Goal: Task Accomplishment & Management: Use online tool/utility

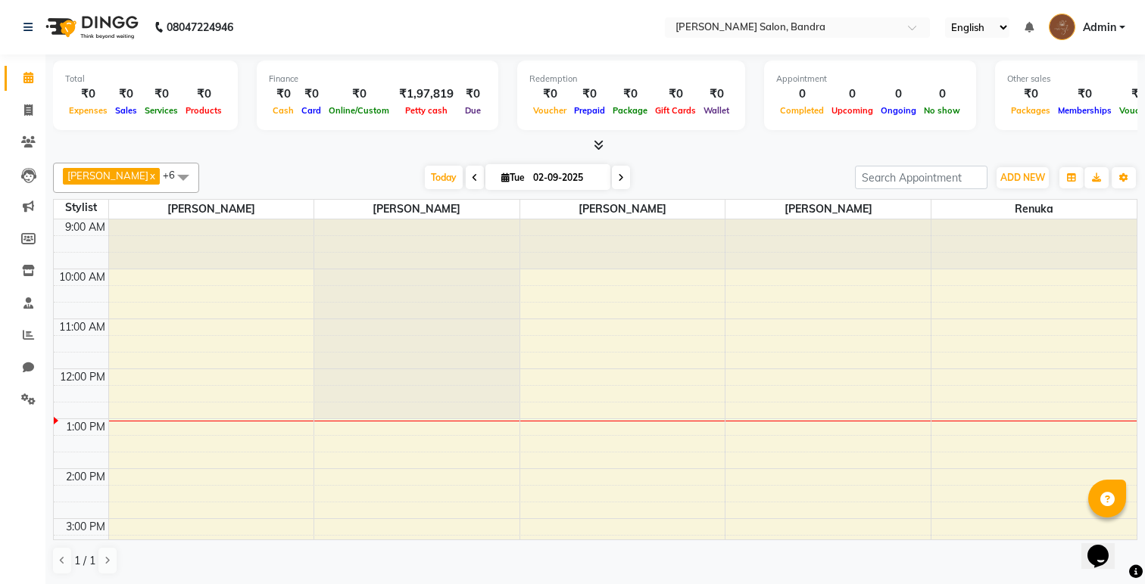
scroll to position [101, 0]
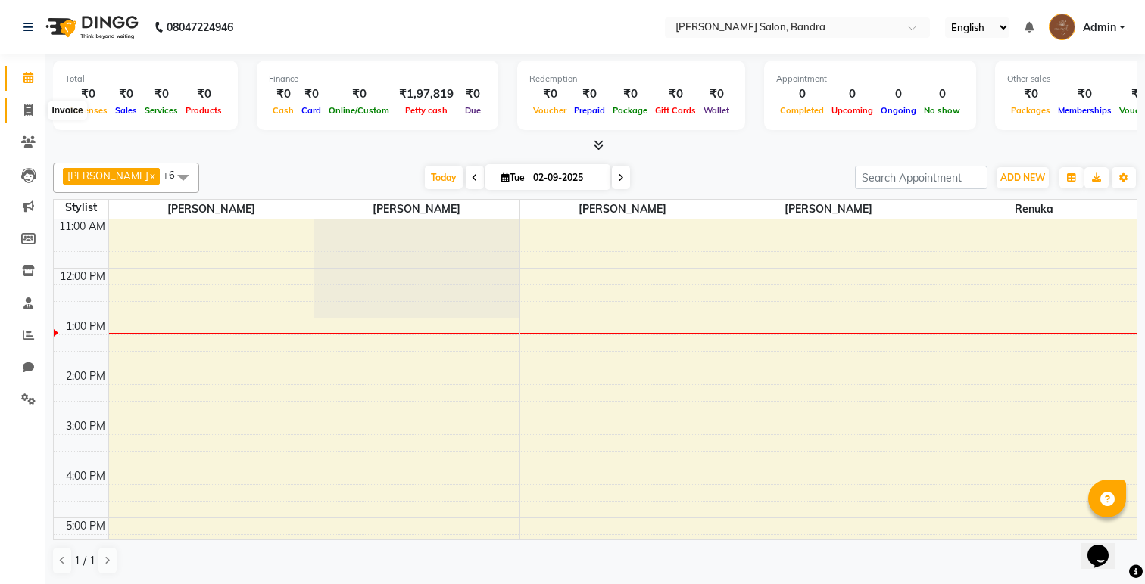
click at [28, 111] on icon at bounding box center [28, 109] width 8 height 11
select select "7894"
select select "service"
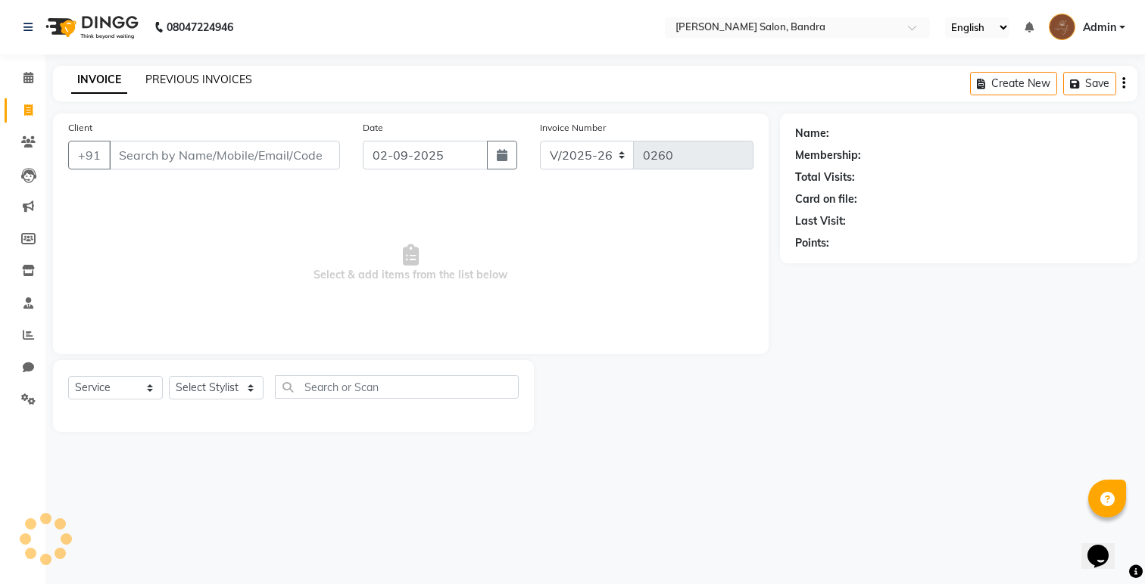
click at [195, 75] on link "PREVIOUS INVOICES" at bounding box center [198, 80] width 107 height 14
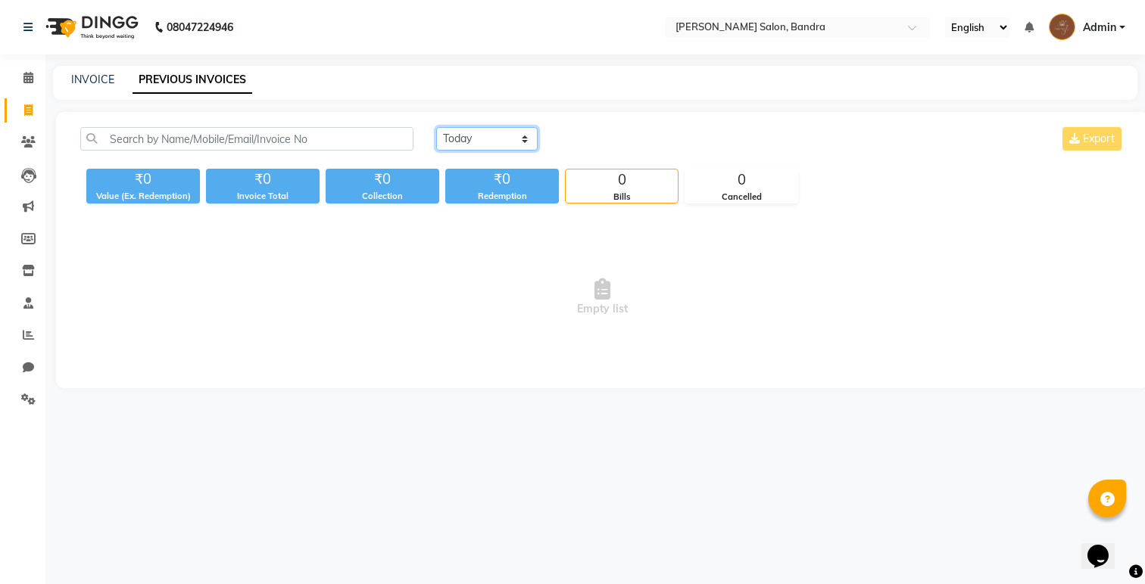
click at [446, 129] on select "[DATE] [DATE] Custom Range" at bounding box center [486, 138] width 101 height 23
click at [436, 127] on select "[DATE] [DATE] Custom Range" at bounding box center [486, 138] width 101 height 23
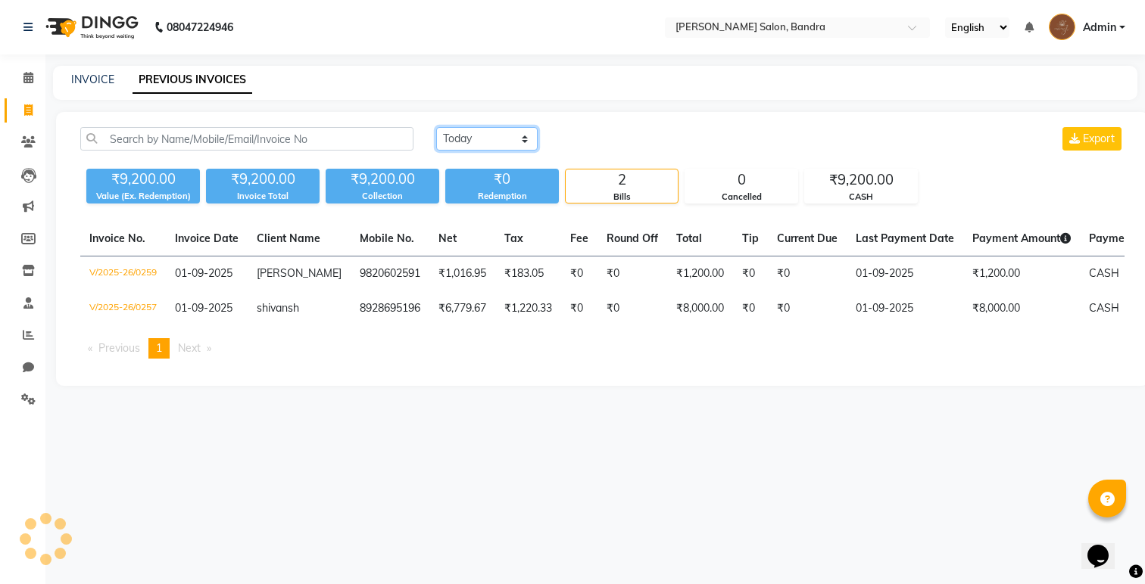
click at [470, 141] on select "[DATE] [DATE] Custom Range" at bounding box center [486, 138] width 101 height 23
select select "range"
click at [436, 127] on select "[DATE] [DATE] Custom Range" at bounding box center [486, 138] width 101 height 23
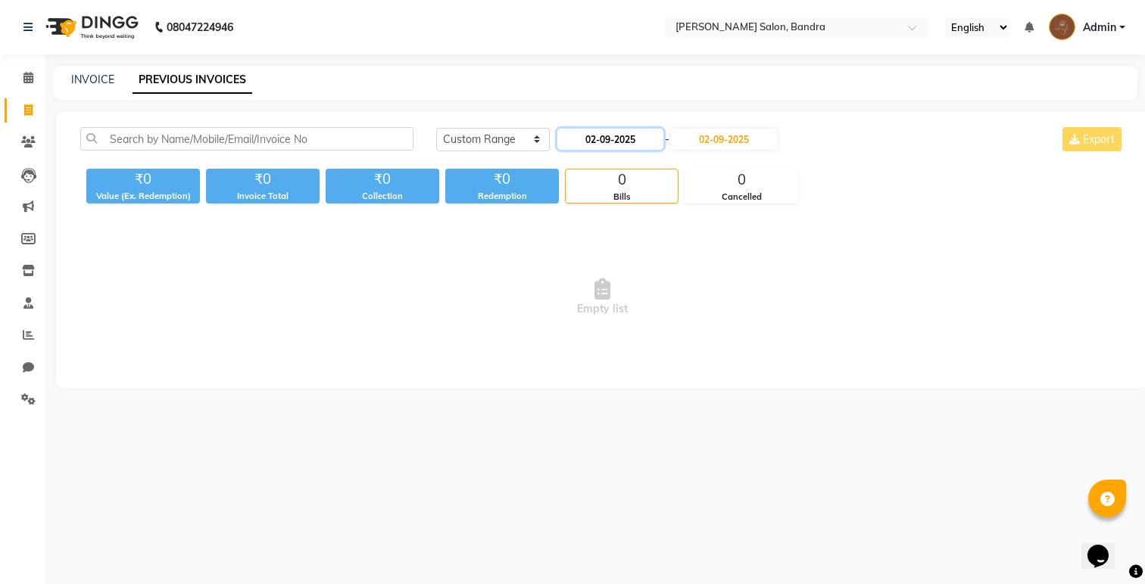
click at [630, 135] on input "02-09-2025" at bounding box center [610, 139] width 106 height 21
select select "9"
select select "2025"
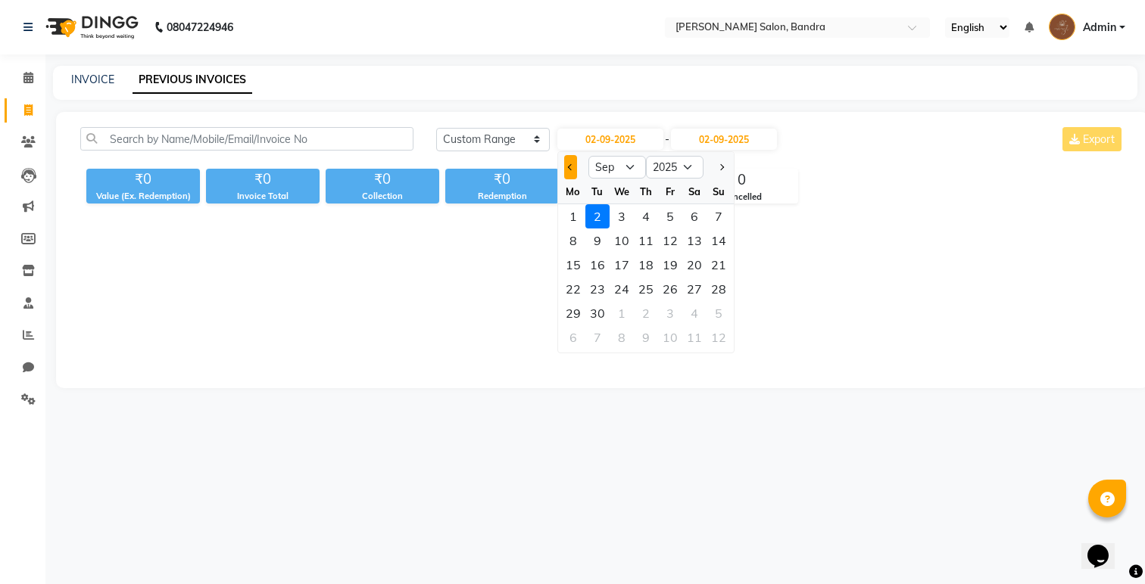
click at [572, 168] on span "Previous month" at bounding box center [570, 167] width 6 height 6
select select "8"
click at [719, 310] on div "31" at bounding box center [718, 313] width 24 height 24
type input "31-08-2025"
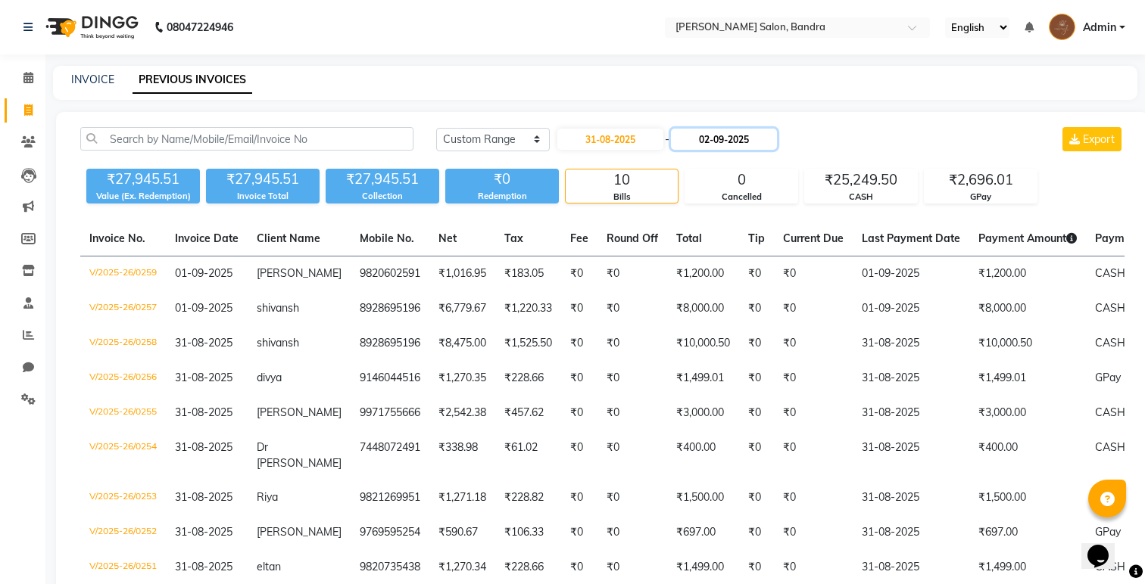
click at [717, 145] on input "02-09-2025" at bounding box center [724, 139] width 106 height 21
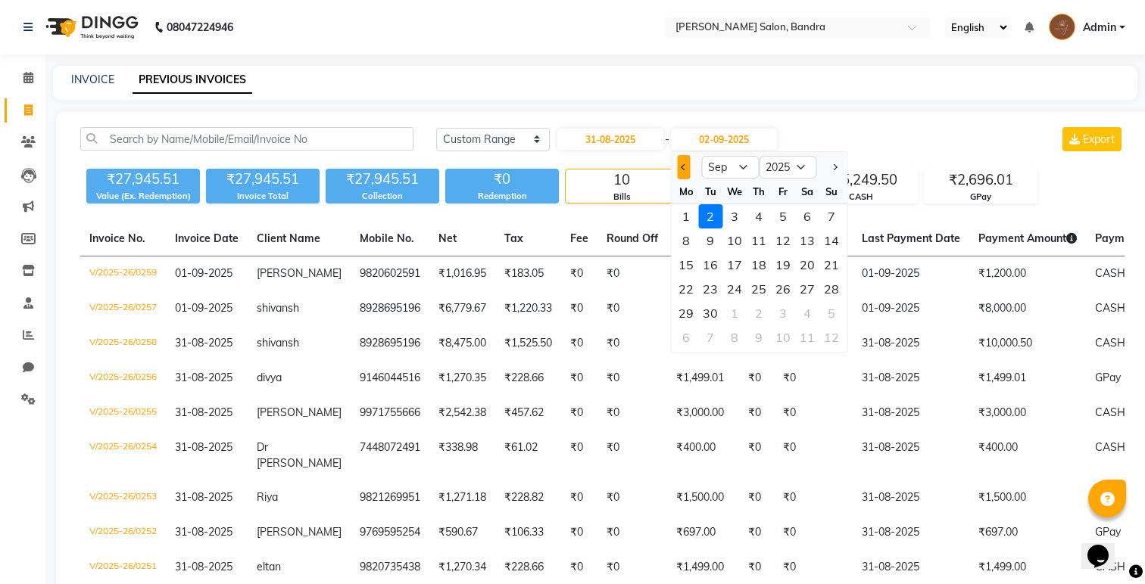
click at [689, 169] on button "Previous month" at bounding box center [683, 167] width 13 height 24
select select "8"
click at [831, 312] on div "31" at bounding box center [831, 313] width 24 height 24
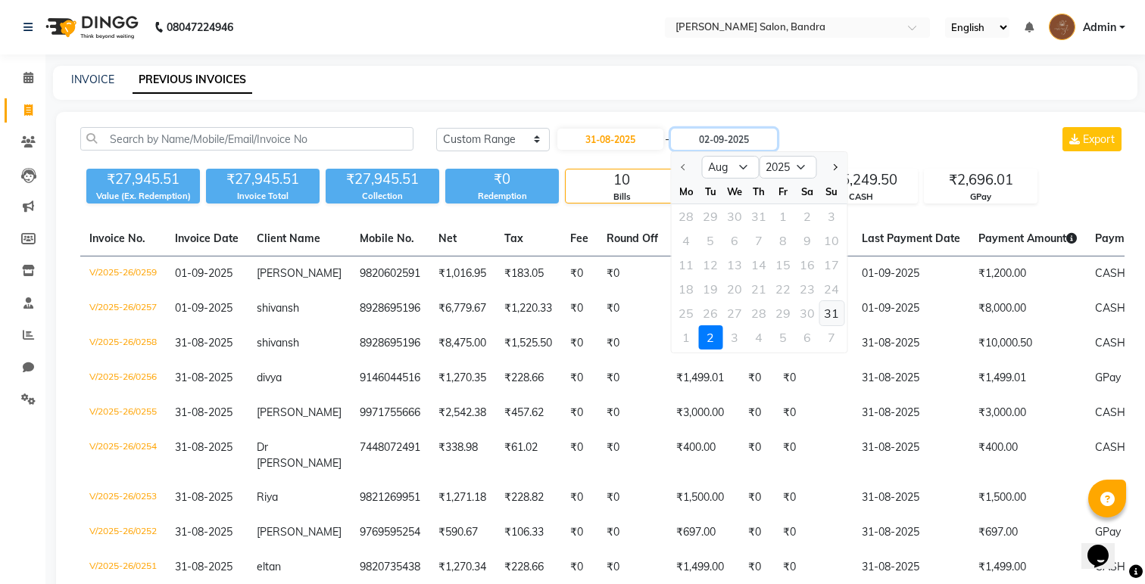
type input "31-08-2025"
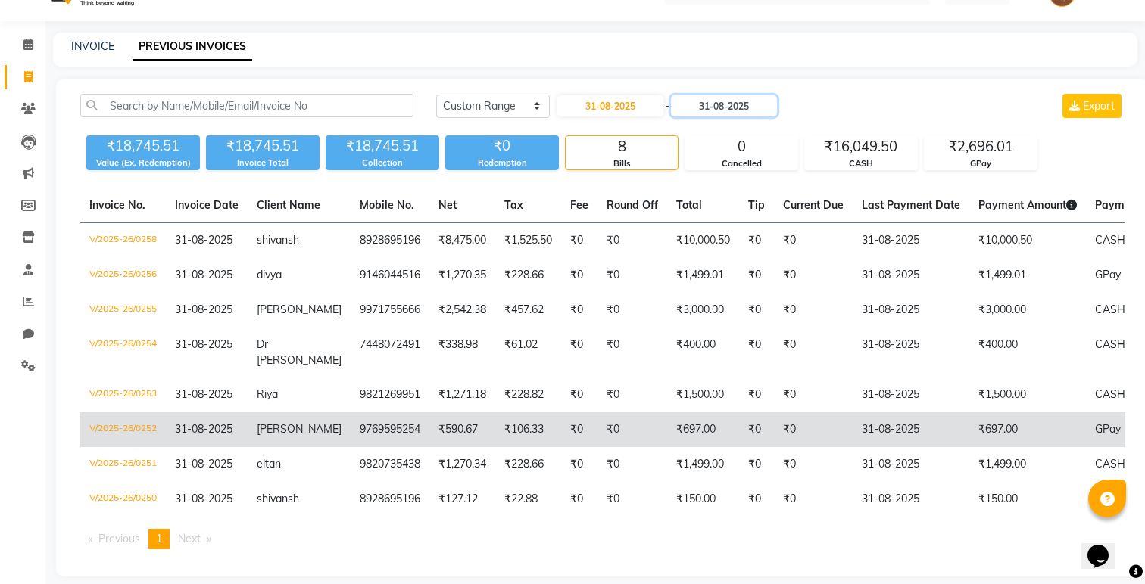
scroll to position [32, 0]
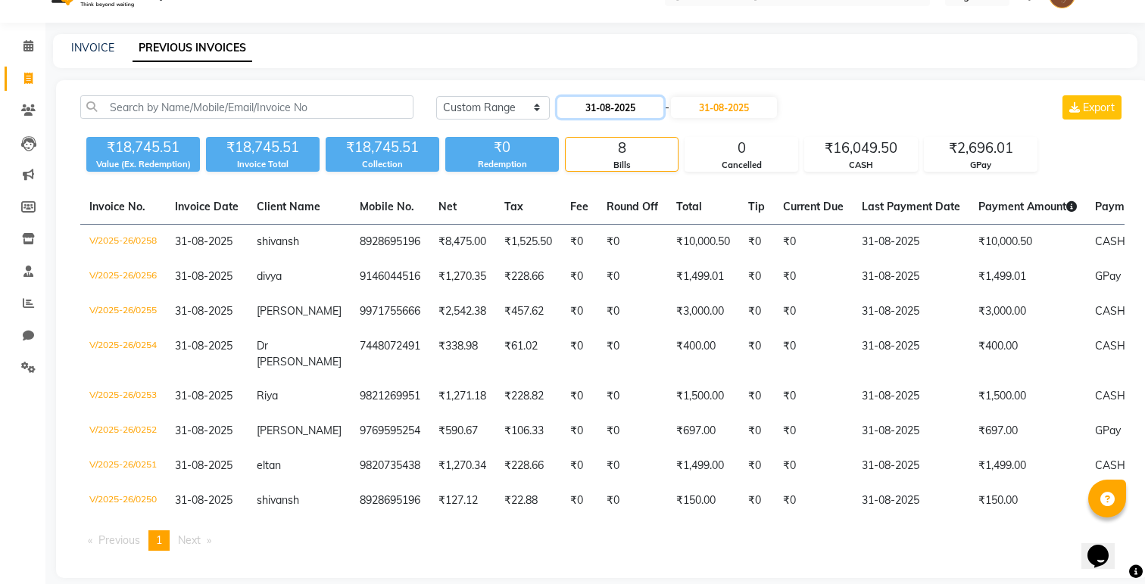
click at [594, 106] on input "31-08-2025" at bounding box center [610, 107] width 106 height 21
select select "8"
select select "2025"
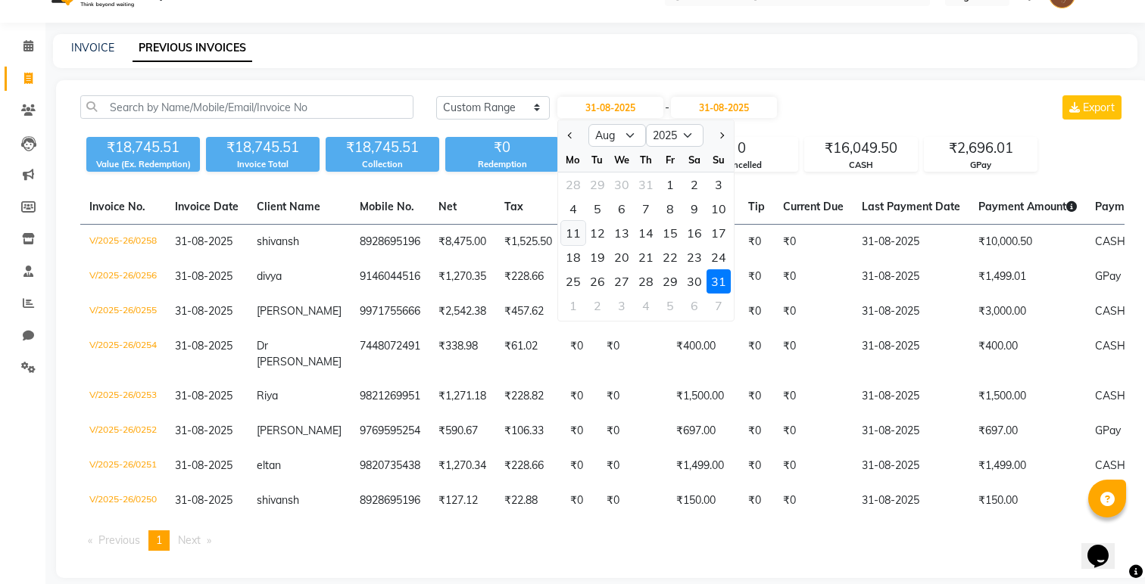
click at [578, 232] on div "11" at bounding box center [573, 233] width 24 height 24
type input "[DATE]"
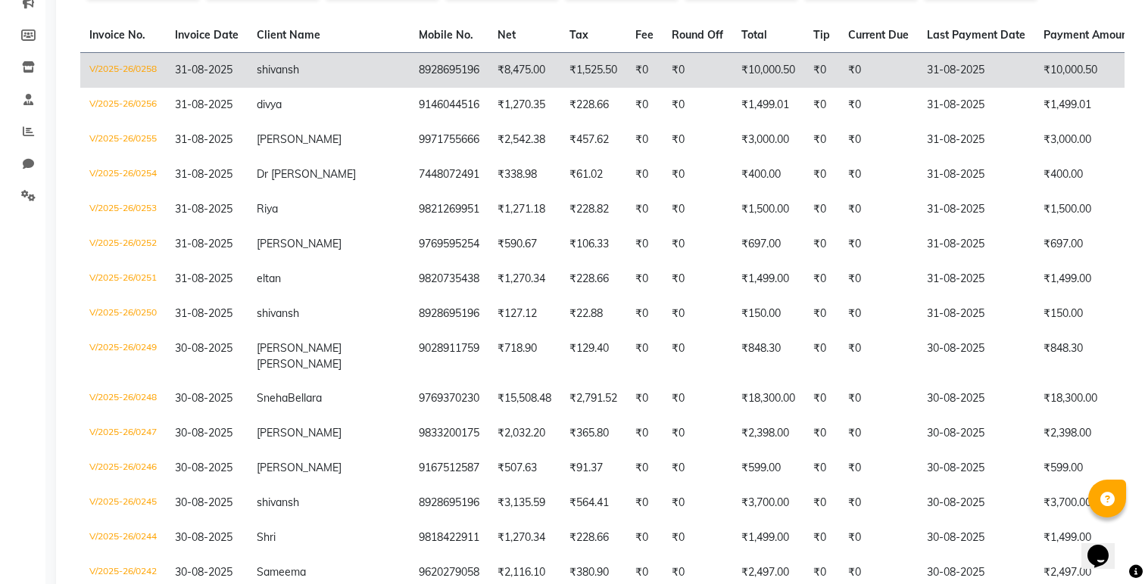
scroll to position [0, 0]
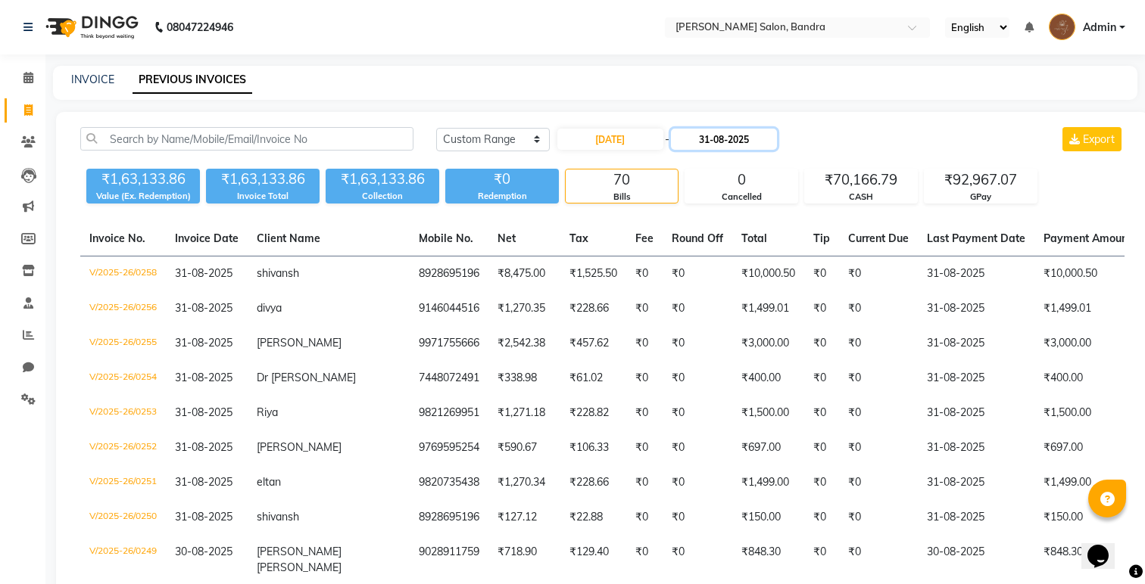
click at [745, 143] on input "31-08-2025" at bounding box center [724, 139] width 106 height 21
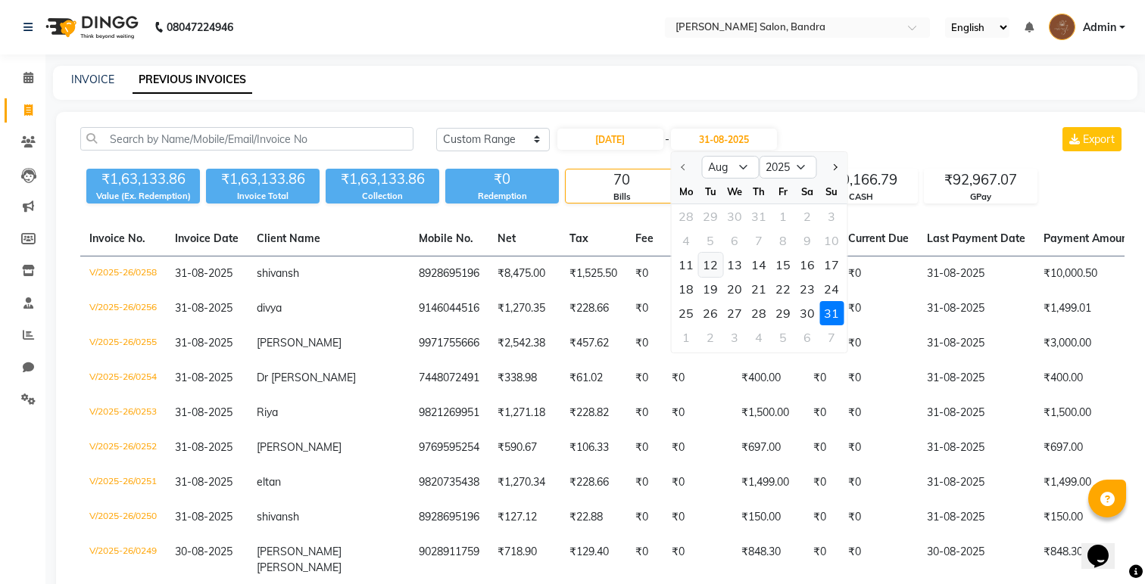
click at [707, 264] on div "12" at bounding box center [710, 265] width 24 height 24
type input "[DATE]"
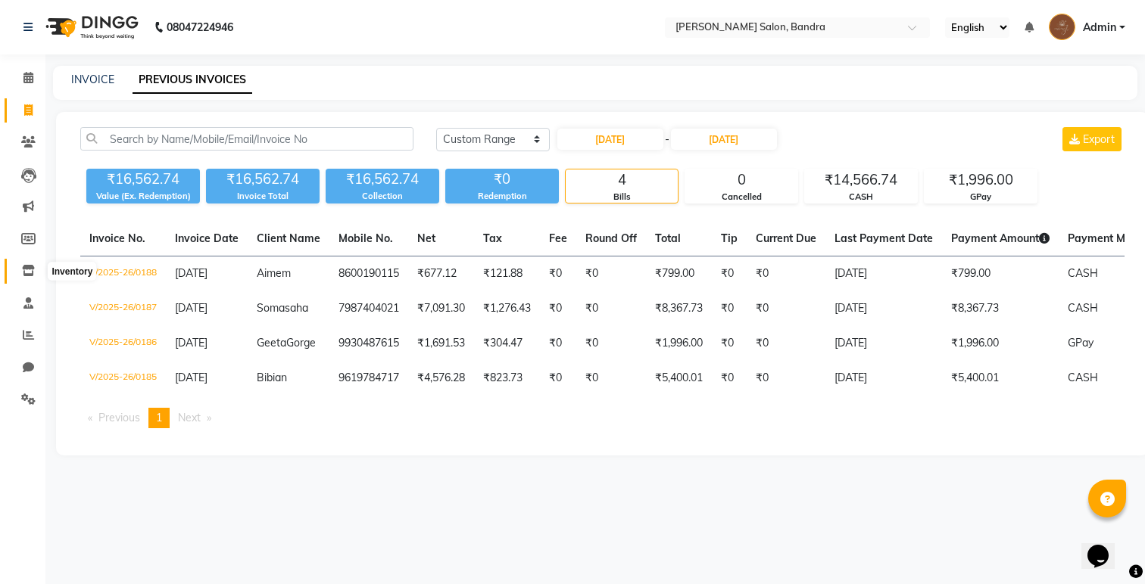
click at [26, 274] on icon at bounding box center [28, 270] width 13 height 11
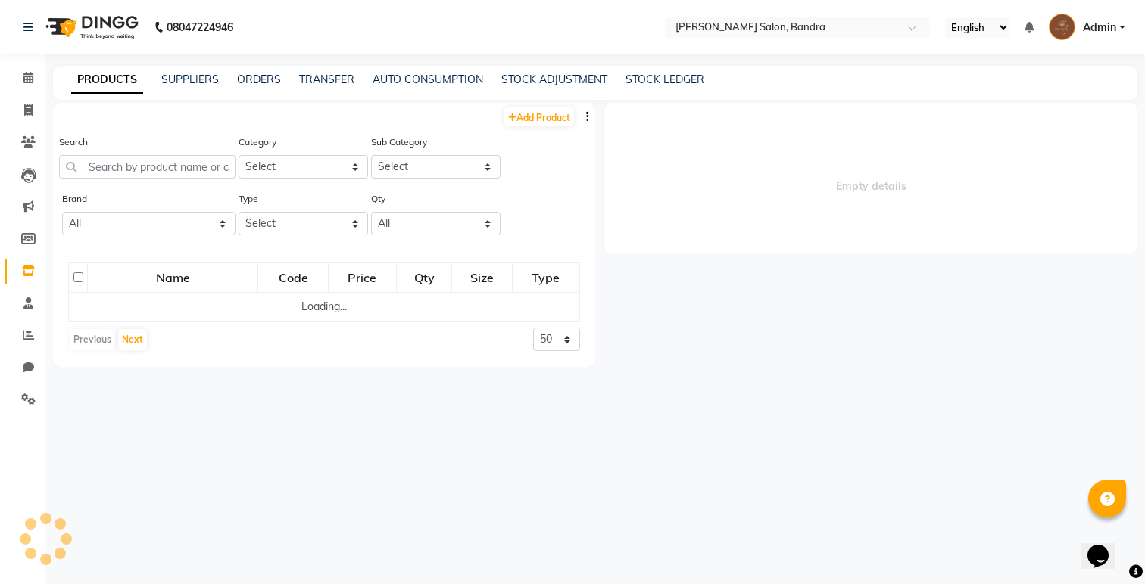
select select
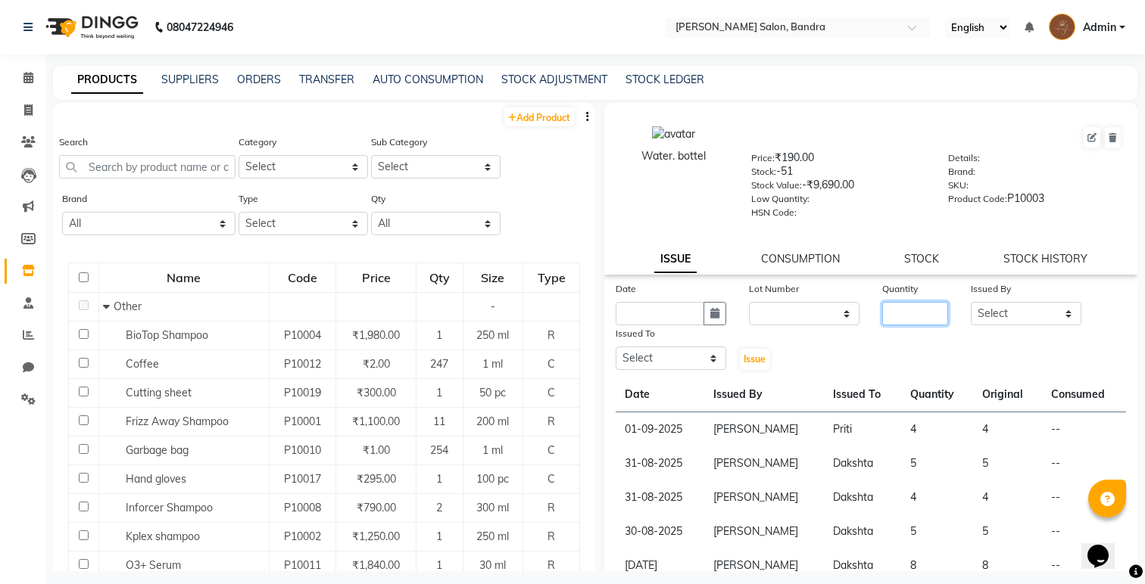
click at [924, 311] on input "number" at bounding box center [915, 313] width 66 height 23
type input "4"
click at [638, 310] on input "text" at bounding box center [659, 313] width 89 height 23
select select "9"
select select "2025"
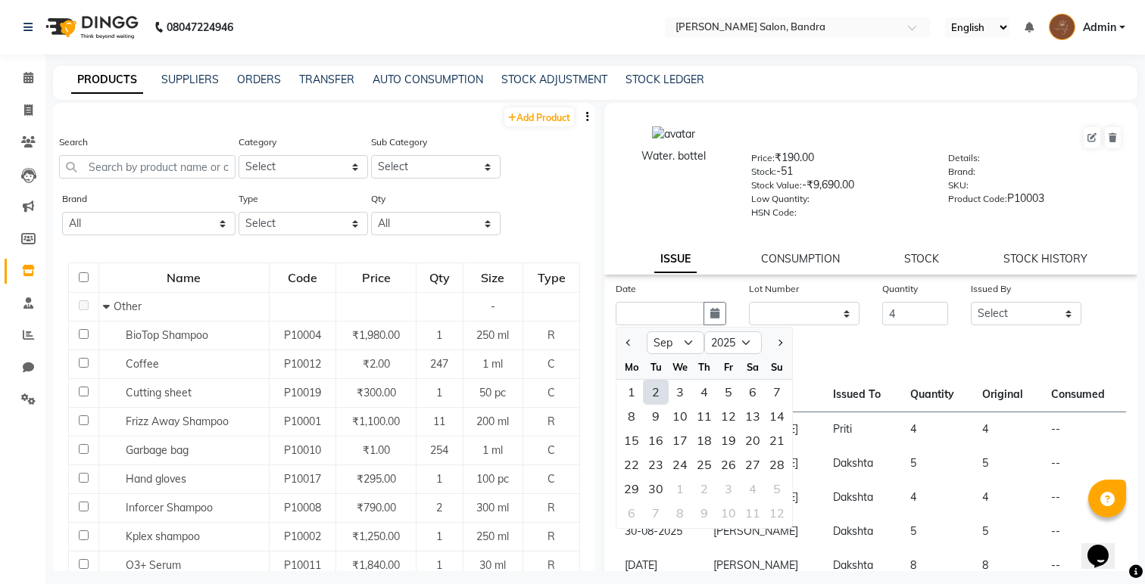
click at [658, 391] on div "2" at bounding box center [655, 392] width 24 height 24
type input "02-09-2025"
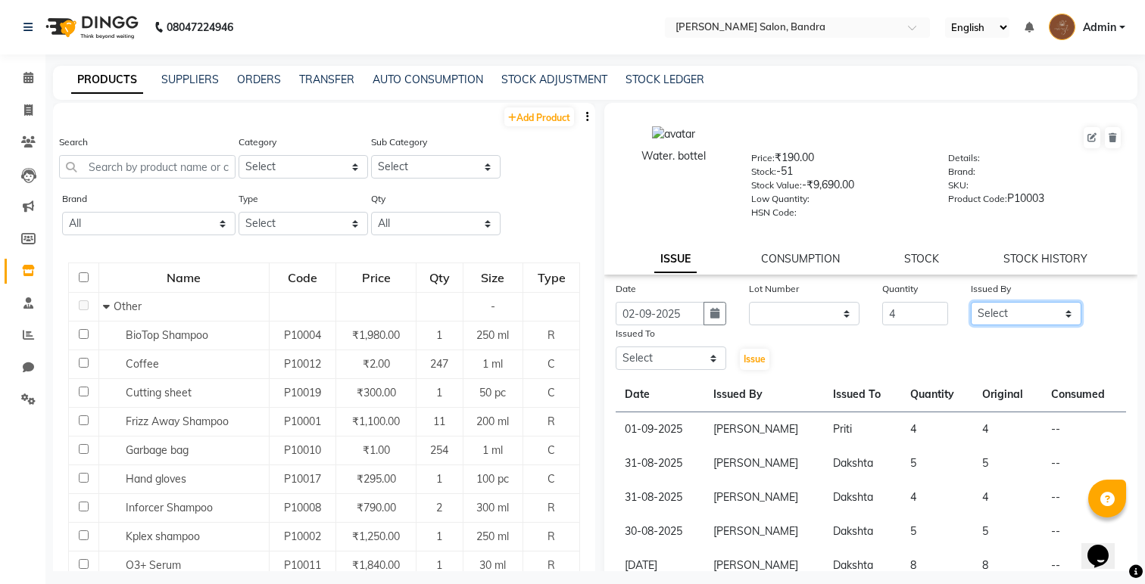
click at [1036, 309] on select "Select [PERSON_NAME] [PERSON_NAME] [PERSON_NAME] Renuka [PERSON_NAME]" at bounding box center [1025, 313] width 111 height 23
select select "71444"
click at [970, 302] on select "Select [PERSON_NAME] [PERSON_NAME] [PERSON_NAME] Renuka [PERSON_NAME]" at bounding box center [1025, 313] width 111 height 23
click at [714, 357] on select "Select [PERSON_NAME] [PERSON_NAME] [PERSON_NAME] Renuka [PERSON_NAME]" at bounding box center [670, 358] width 111 height 23
select select "83750"
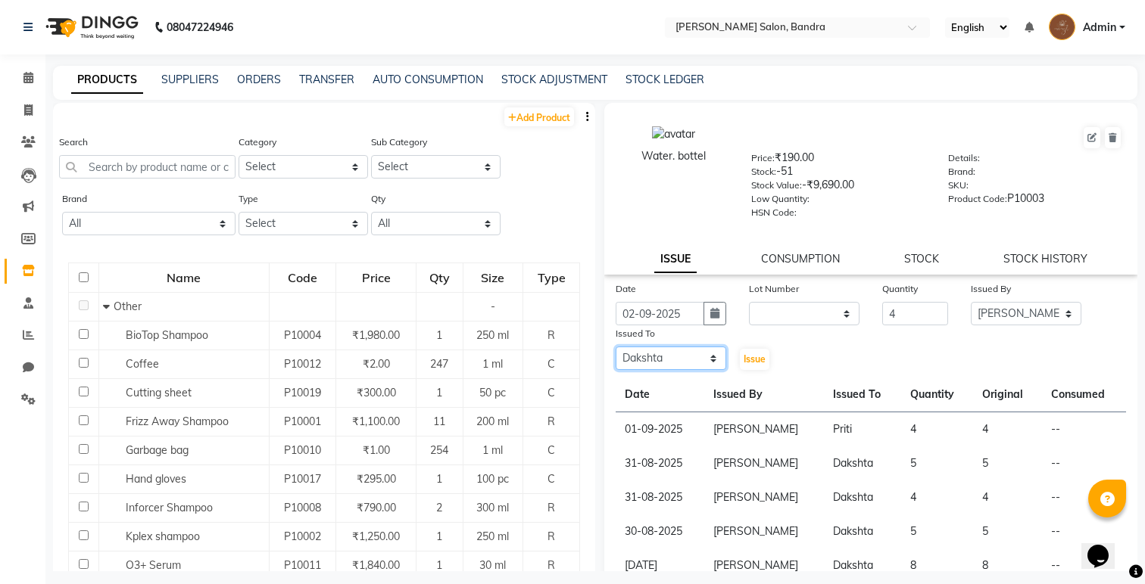
click at [615, 347] on select "Select [PERSON_NAME] [PERSON_NAME] [PERSON_NAME] Renuka [PERSON_NAME]" at bounding box center [670, 358] width 111 height 23
click at [759, 364] on span "Issue" at bounding box center [754, 359] width 22 height 11
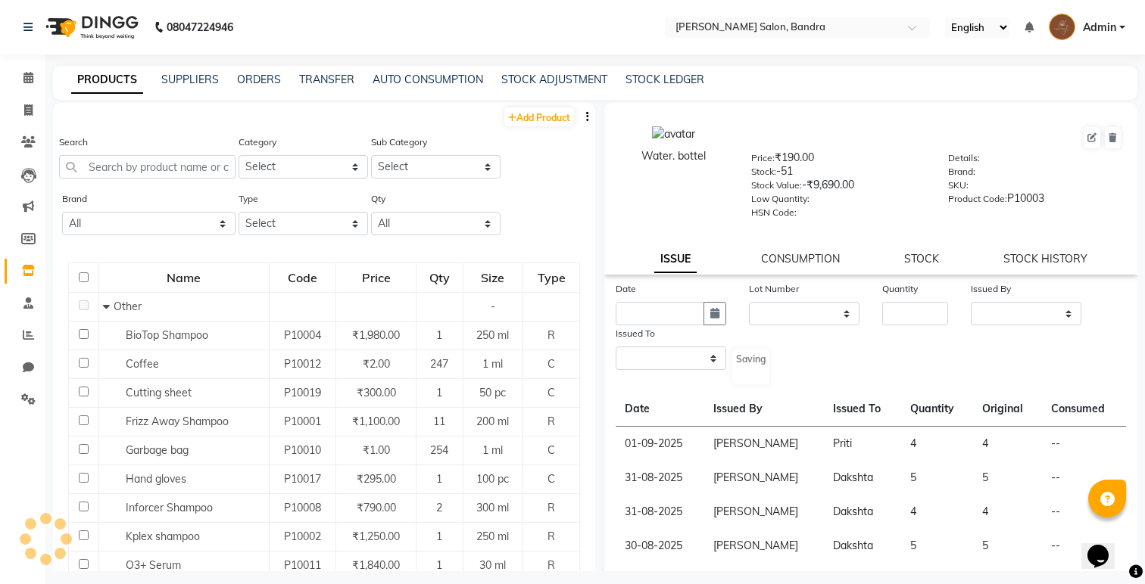
select select
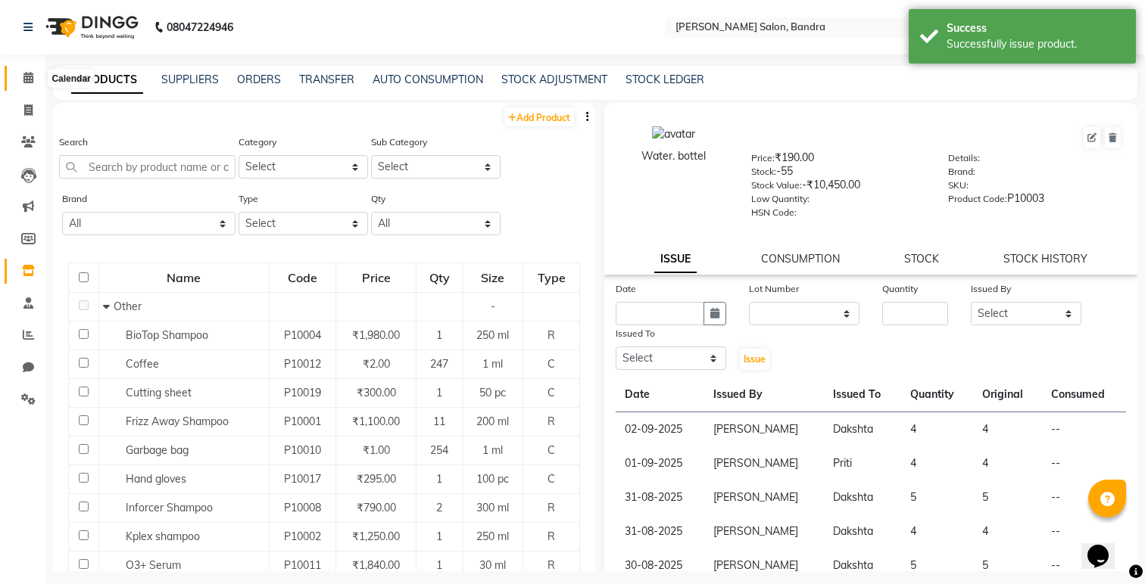
click at [27, 79] on icon at bounding box center [28, 77] width 10 height 11
